Goal: Register for event/course

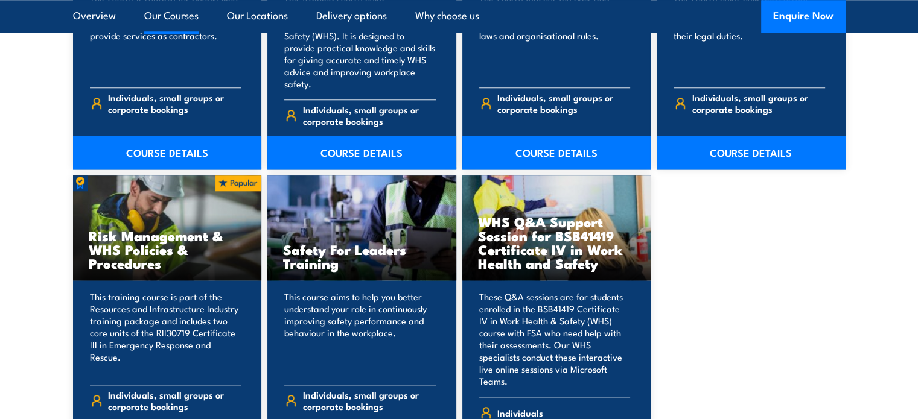
scroll to position [1207, 0]
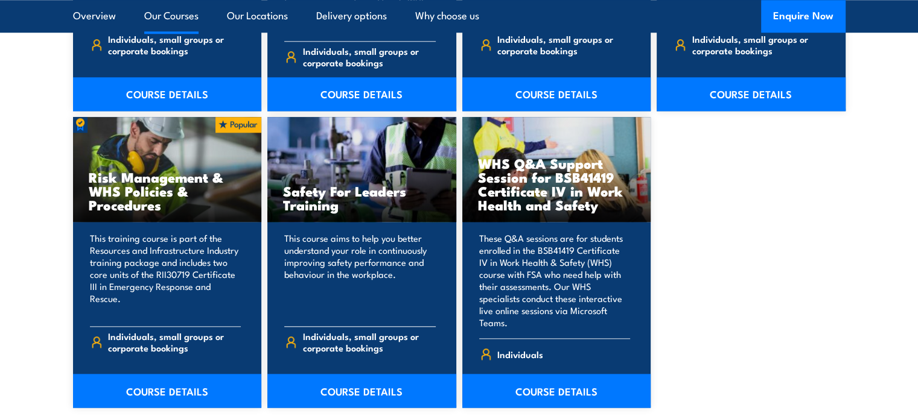
click at [351, 207] on div "Safety For Leaders Training" at bounding box center [361, 170] width 189 height 106
click at [372, 374] on link "COURSE DETAILS" at bounding box center [361, 391] width 189 height 34
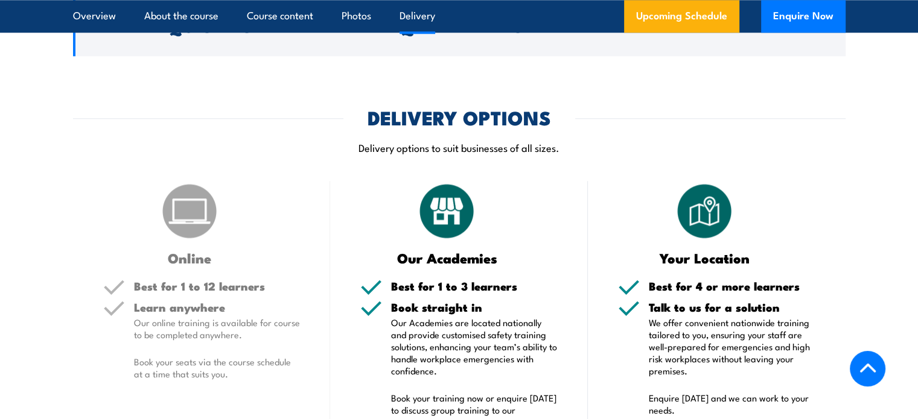
scroll to position [1508, 0]
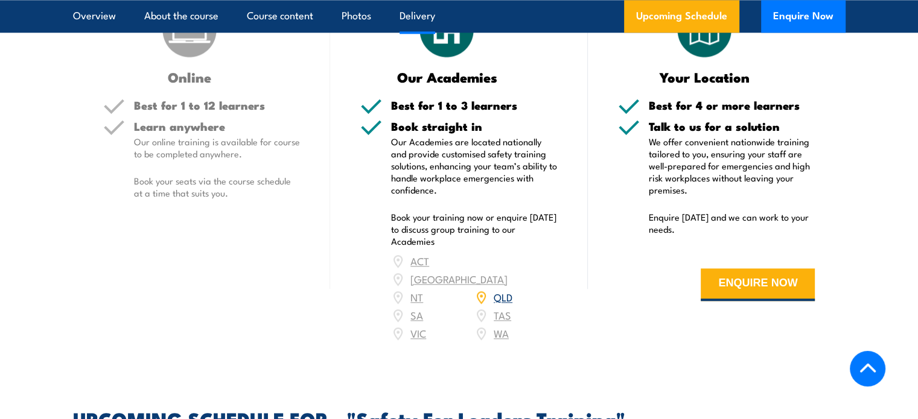
click at [419, 299] on div "ACT NSW NT QLD SA TAS VIC WA" at bounding box center [474, 297] width 167 height 90
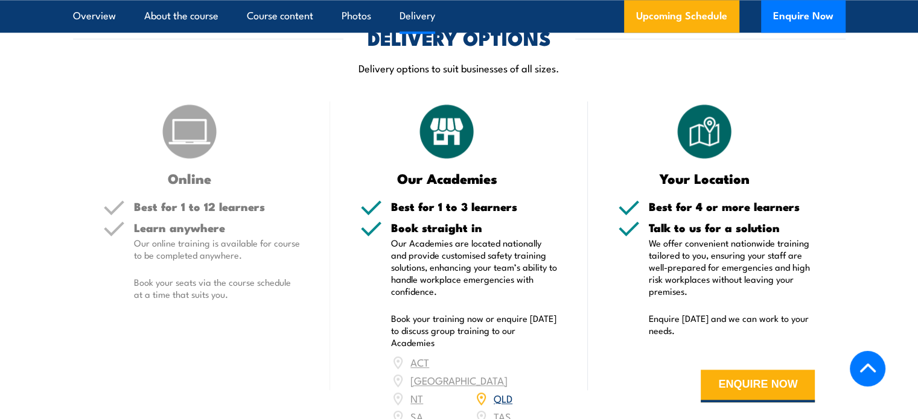
scroll to position [1267, 0]
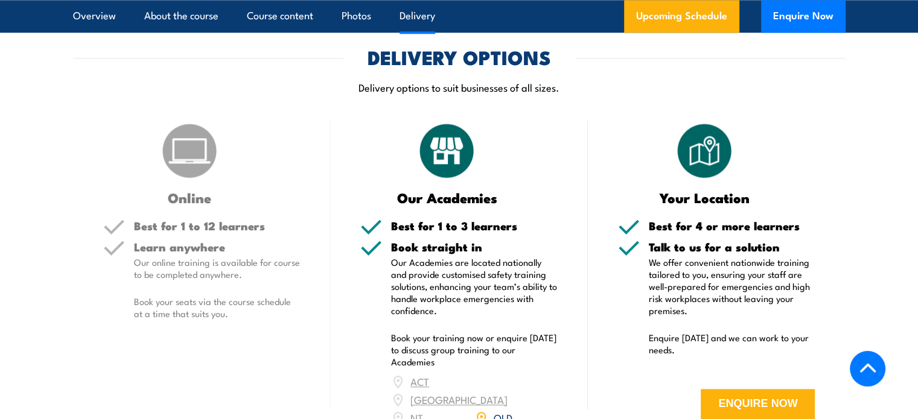
click at [206, 153] on img at bounding box center [189, 151] width 60 height 60
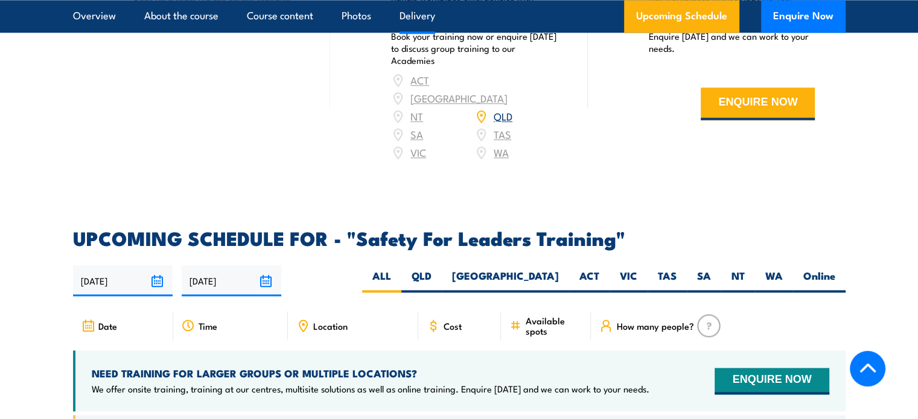
scroll to position [1689, 0]
click at [705, 269] on label "SA" at bounding box center [704, 281] width 34 height 24
click at [711, 269] on input "SA" at bounding box center [715, 273] width 8 height 8
radio input "true"
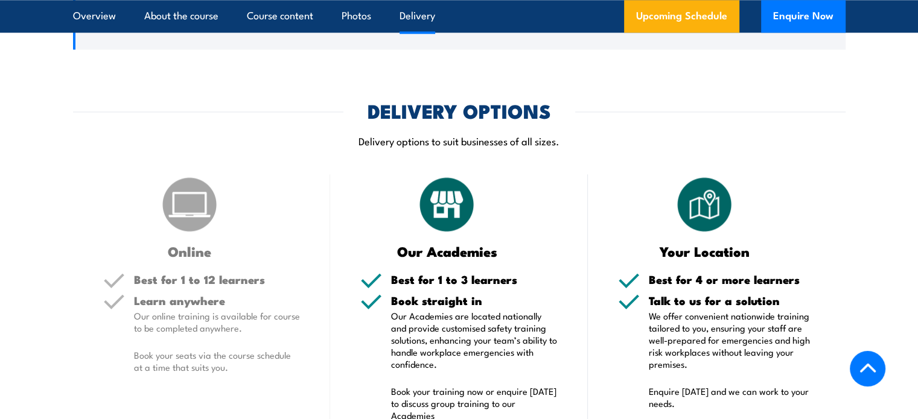
scroll to position [1418, 0]
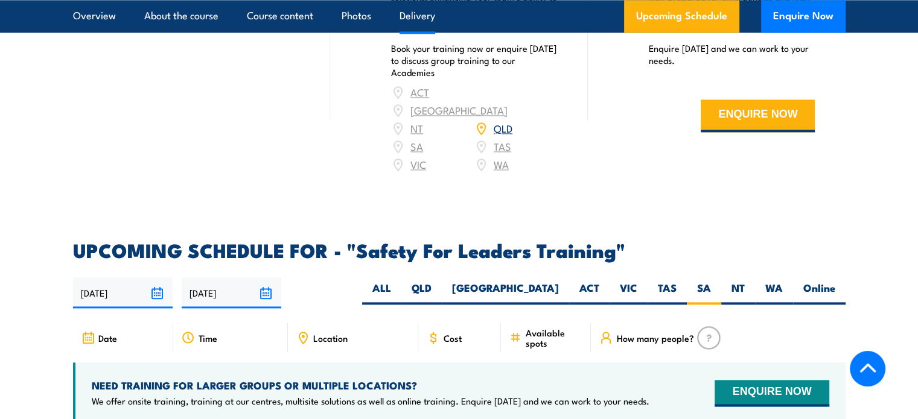
scroll to position [1689, 0]
